Goal: Check status: Check status

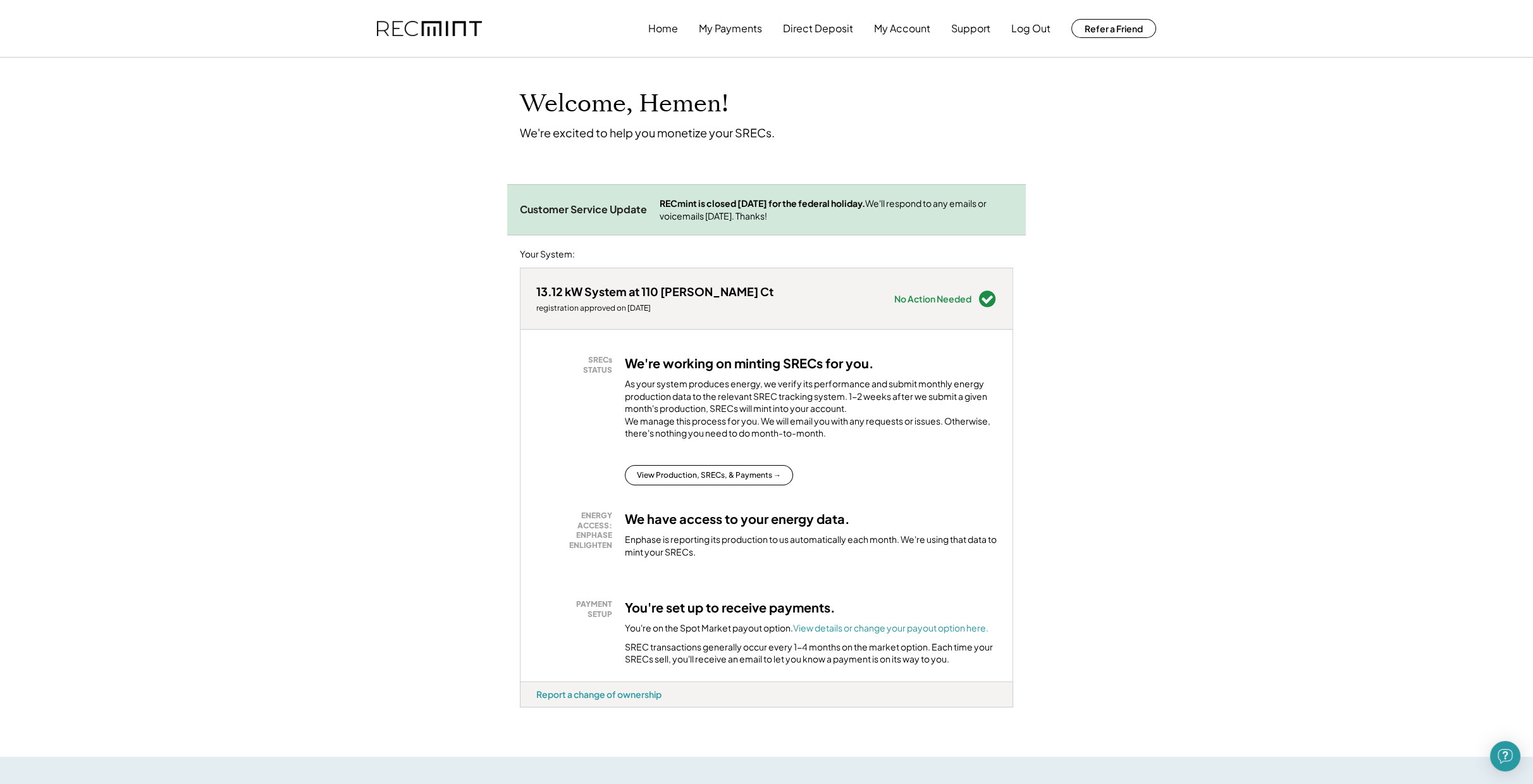
click at [761, 210] on div "RECmint is closed [DATE] for the federal holiday. We'll respond to any emails o…" at bounding box center [836, 209] width 353 height 24
click at [738, 485] on button "View Production, SRECs, & Payments →" at bounding box center [708, 475] width 168 height 20
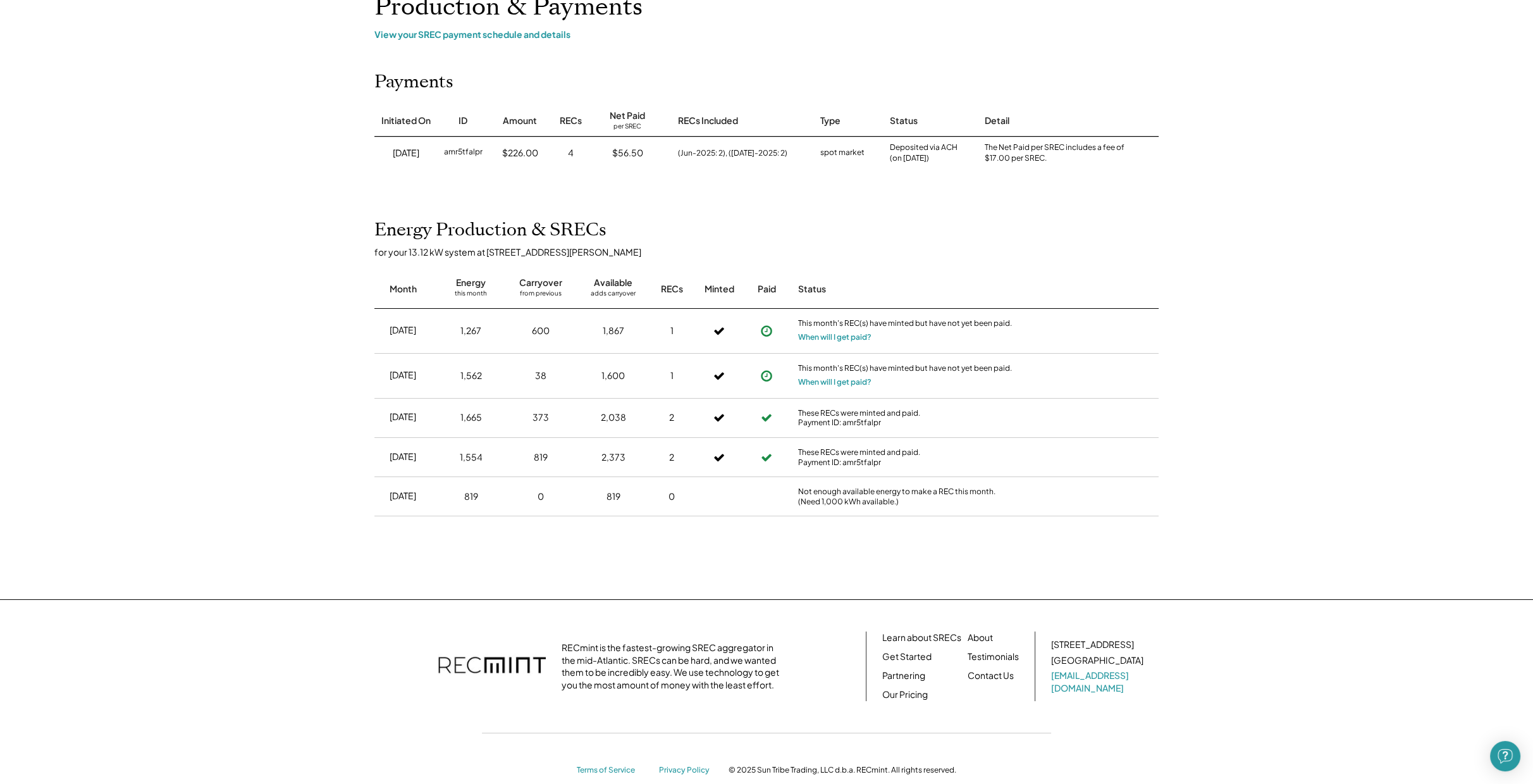
scroll to position [120, 0]
